Goal: Transaction & Acquisition: Subscribe to service/newsletter

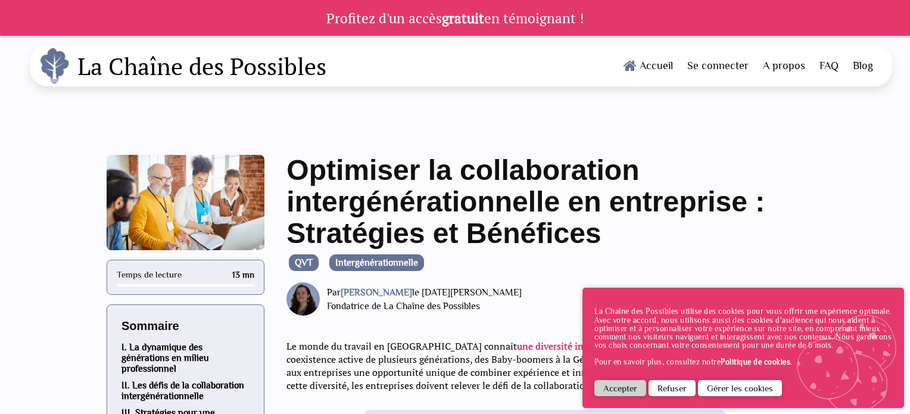
click at [613, 392] on button "Accepter" at bounding box center [620, 388] width 52 height 16
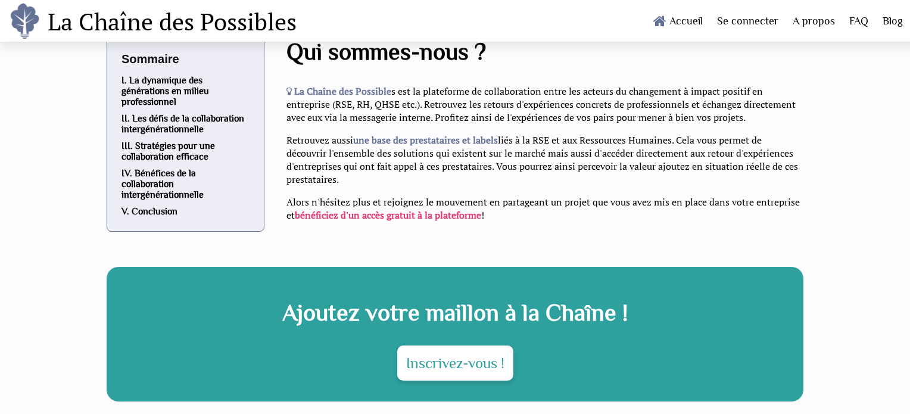
scroll to position [3604, 0]
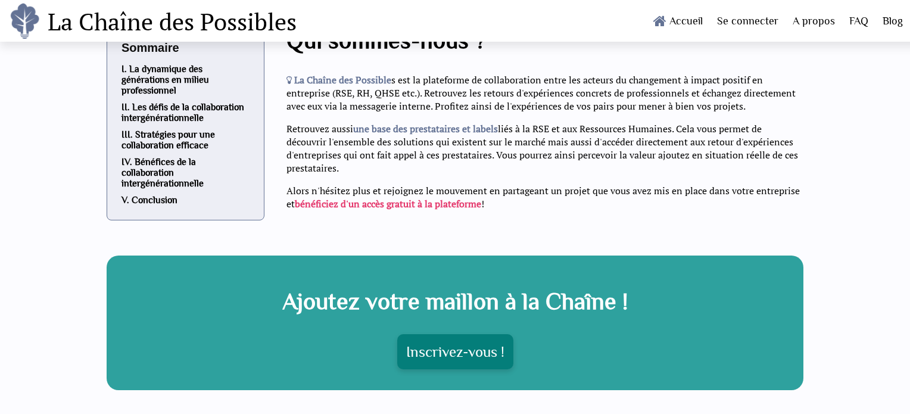
click at [481, 334] on link "Inscrivez-vous !" at bounding box center [455, 351] width 116 height 35
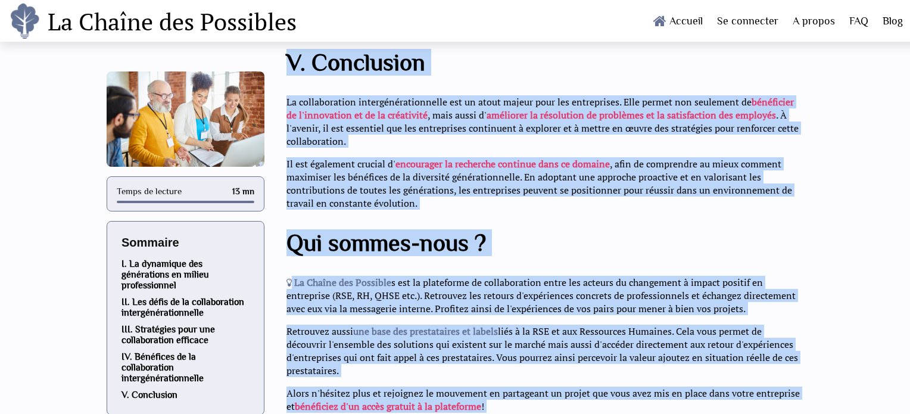
scroll to position [3421, 0]
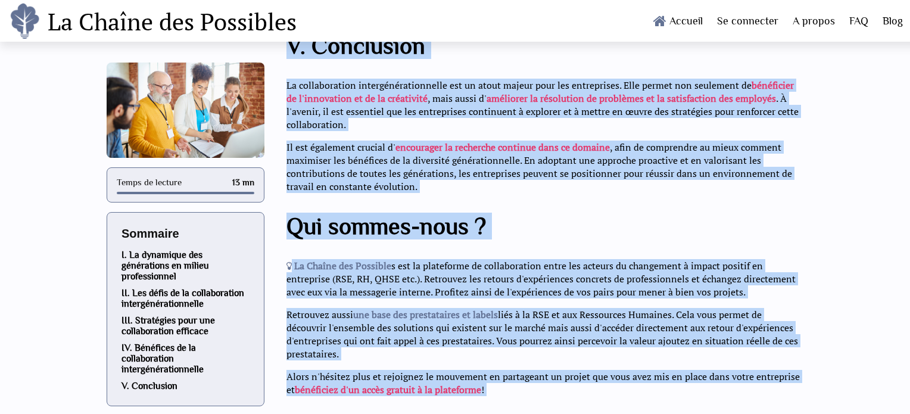
drag, startPoint x: 281, startPoint y: 172, endPoint x: 398, endPoint y: 406, distance: 261.5
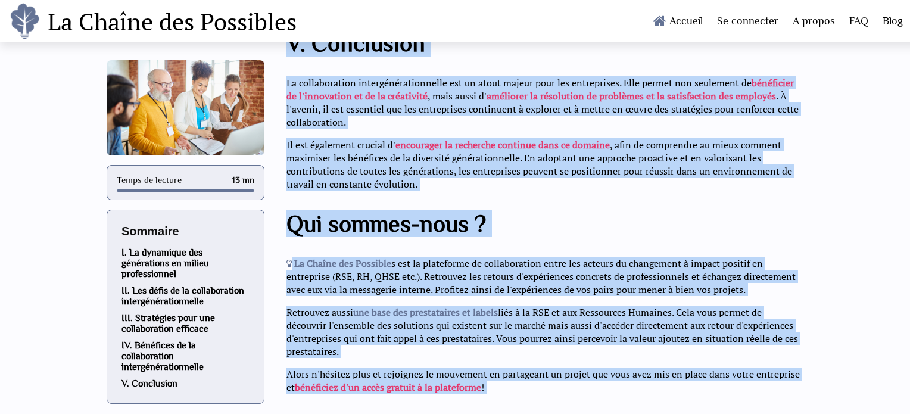
copy div "Loremipsu do sitametconsec adipiscingelitseddoe te incididunt : Utlaboreet do M…"
